Goal: Go to known website: Access a specific website the user already knows

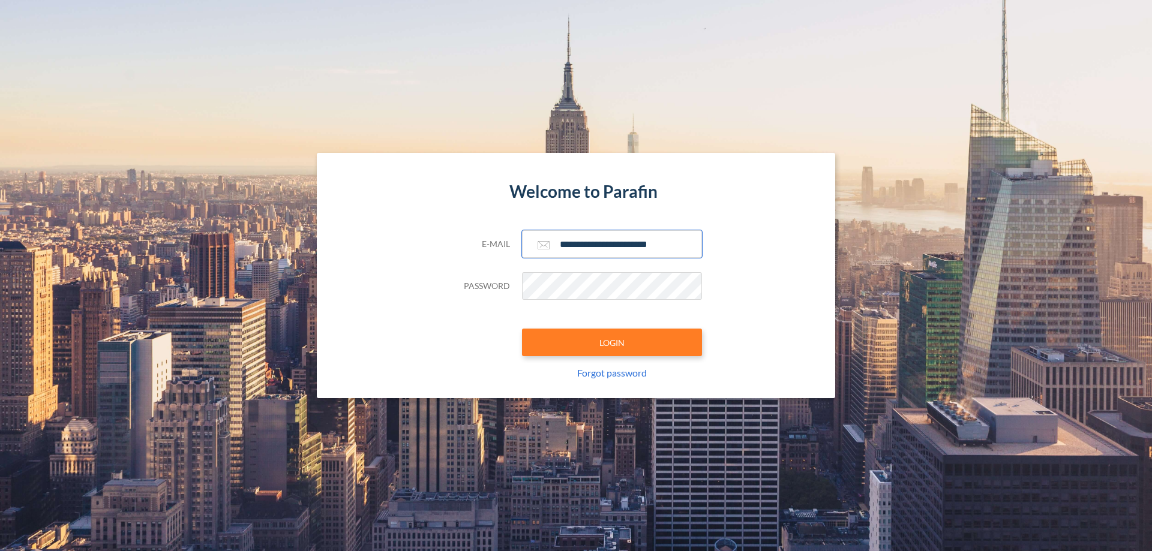
type input "**********"
click at [612, 343] on button "LOGIN" at bounding box center [612, 343] width 180 height 28
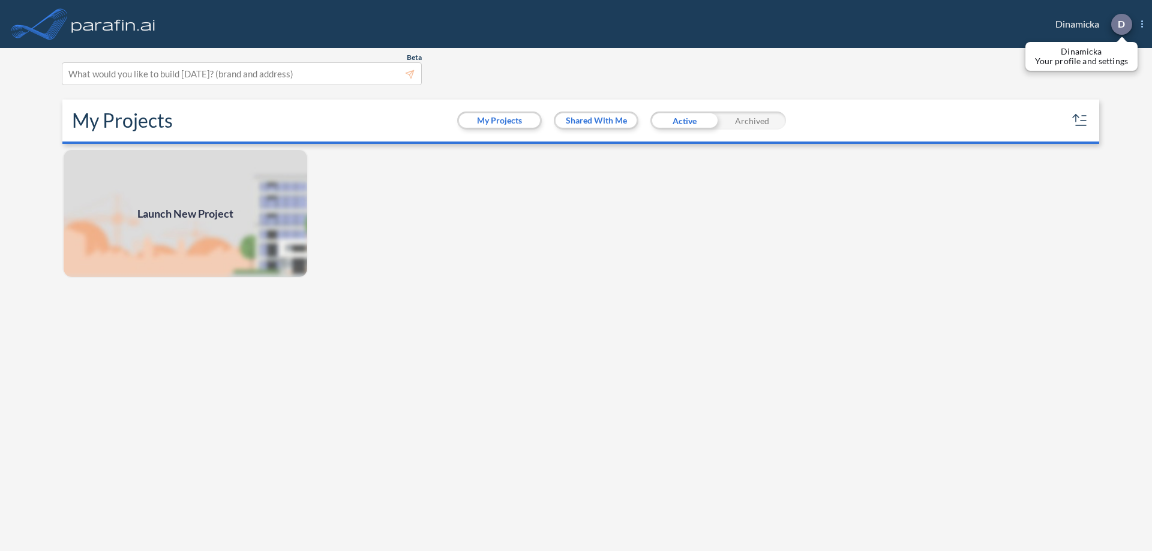
click at [1121, 24] on p "D" at bounding box center [1121, 24] width 7 height 11
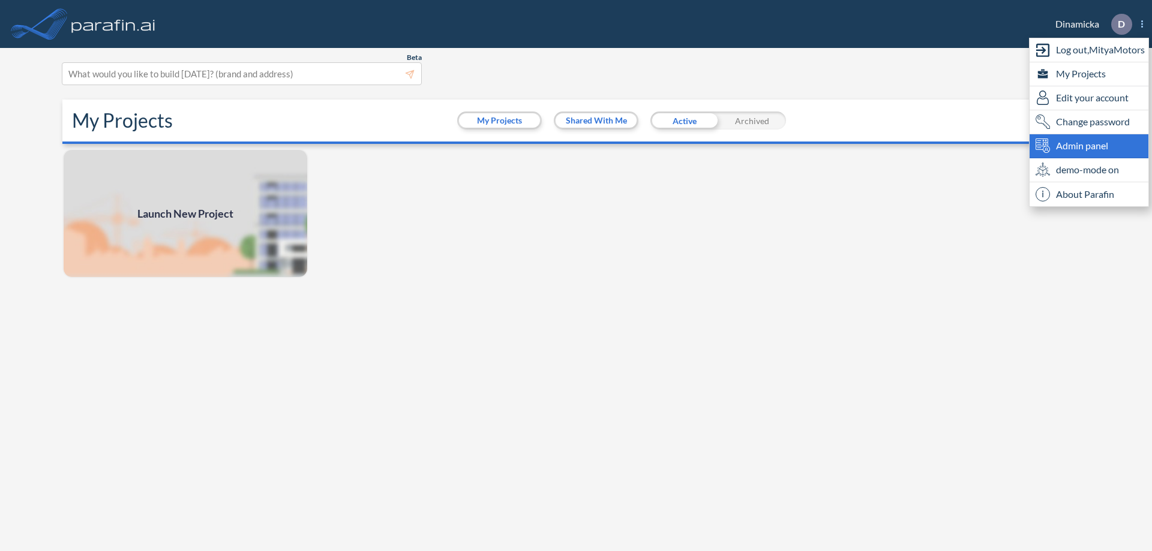
click at [1089, 146] on span "Admin panel" at bounding box center [1082, 146] width 52 height 14
